Goal: Find specific page/section: Find specific page/section

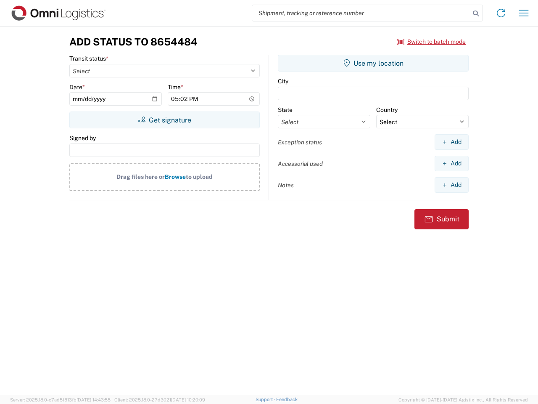
click at [361, 13] on input "search" at bounding box center [361, 13] width 218 height 16
click at [476, 13] on icon at bounding box center [476, 14] width 12 height 12
click at [501, 13] on icon at bounding box center [501, 12] width 13 height 13
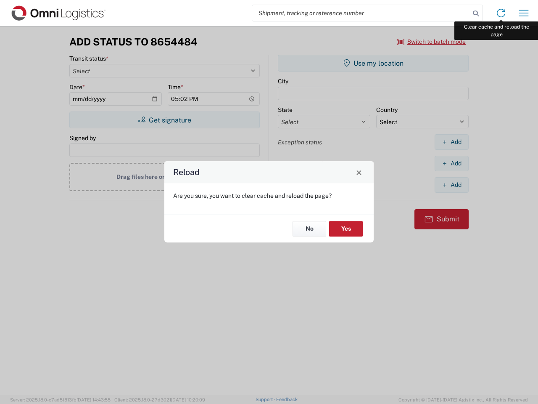
click at [524, 13] on div "Reload Are you sure, you want to clear cache and reload the page? No Yes" at bounding box center [269, 202] width 538 height 404
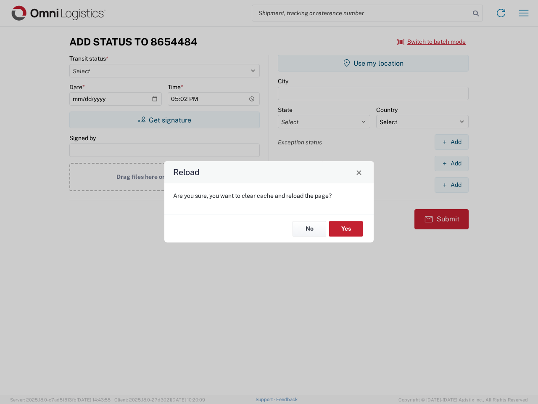
click at [432, 42] on div "Reload Are you sure, you want to clear cache and reload the page? No Yes" at bounding box center [269, 202] width 538 height 404
click at [164, 120] on div "Reload Are you sure, you want to clear cache and reload the page? No Yes" at bounding box center [269, 202] width 538 height 404
click at [373, 63] on div "Reload Are you sure, you want to clear cache and reload the page? No Yes" at bounding box center [269, 202] width 538 height 404
click at [452, 142] on div "Reload Are you sure, you want to clear cache and reload the page? No Yes" at bounding box center [269, 202] width 538 height 404
click at [452, 163] on div "Reload Are you sure, you want to clear cache and reload the page? No Yes" at bounding box center [269, 202] width 538 height 404
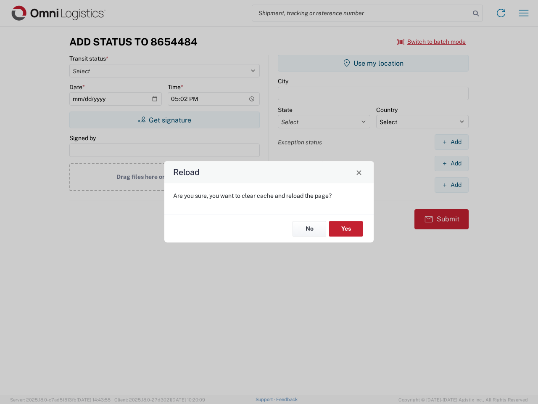
click at [452, 185] on div "Reload Are you sure, you want to clear cache and reload the page? No Yes" at bounding box center [269, 202] width 538 height 404
